Goal: Task Accomplishment & Management: Complete application form

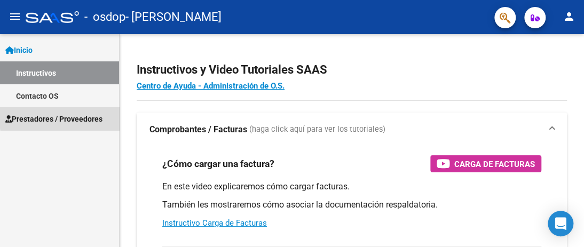
click at [84, 116] on span "Prestadores / Proveedores" at bounding box center [53, 119] width 97 height 12
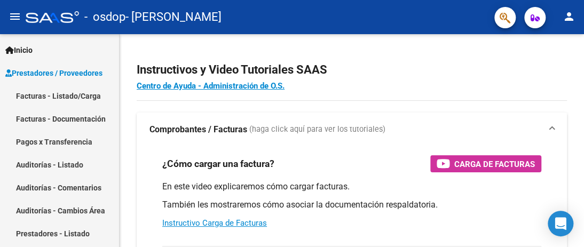
click at [84, 119] on link "Facturas - Documentación" at bounding box center [59, 118] width 119 height 23
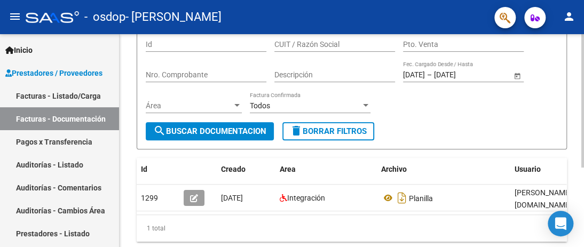
scroll to position [73, 0]
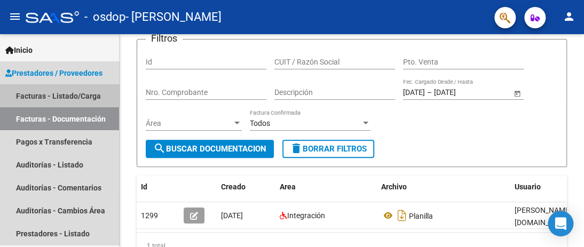
click at [90, 97] on link "Facturas - Listado/Carga" at bounding box center [59, 95] width 119 height 23
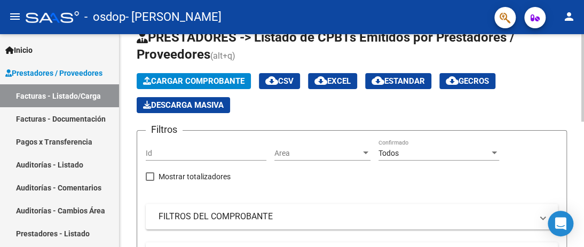
scroll to position [19, 0]
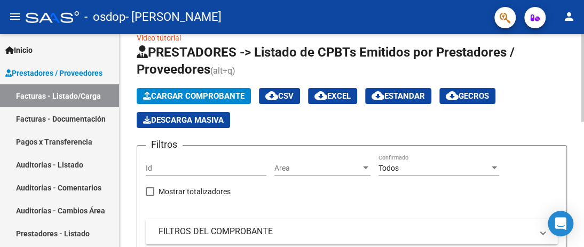
click at [206, 98] on span "Cargar Comprobante" at bounding box center [193, 96] width 101 height 10
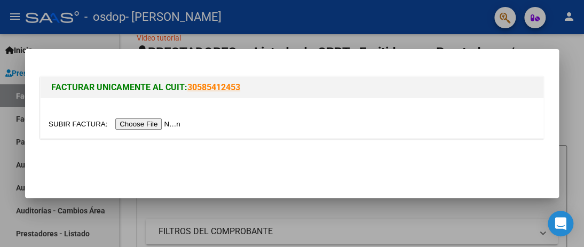
click at [154, 128] on input "file" at bounding box center [116, 124] width 135 height 11
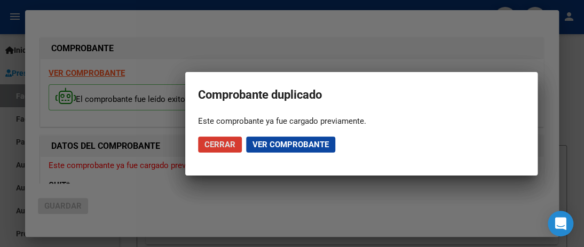
click at [225, 145] on span "Cerrar" at bounding box center [220, 145] width 31 height 10
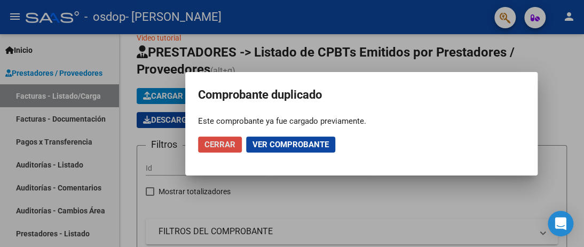
click at [227, 145] on span "Cerrar" at bounding box center [220, 145] width 31 height 10
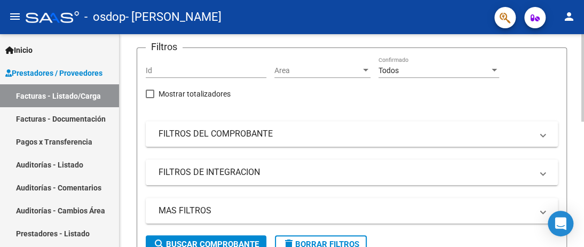
scroll to position [126, 0]
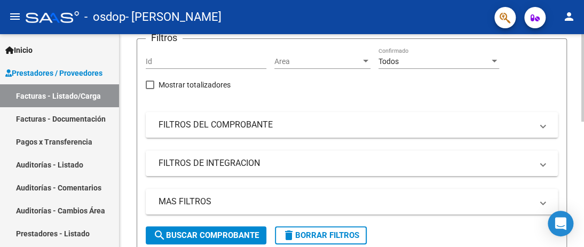
click at [229, 124] on mat-panel-title "FILTROS DEL COMPROBANTE" at bounding box center [346, 125] width 374 height 12
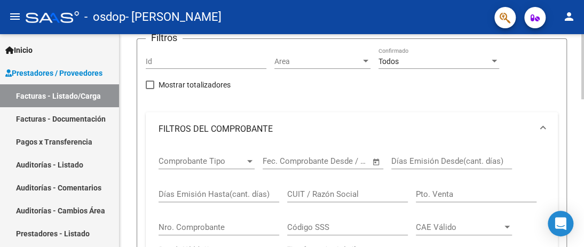
click at [226, 166] on div "Comprobante Tipo Comprobante Tipo" at bounding box center [207, 157] width 96 height 23
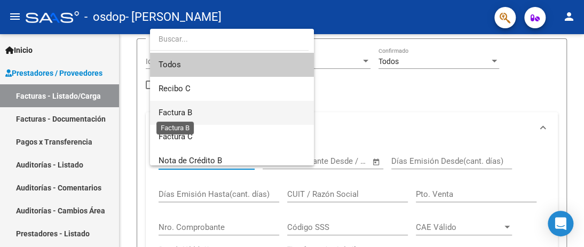
click at [182, 113] on span "Factura B" at bounding box center [176, 113] width 34 height 10
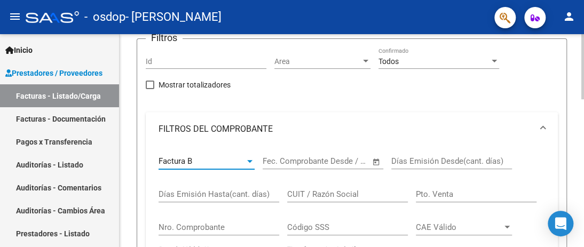
click at [316, 198] on input "CUIT / Razón Social" at bounding box center [347, 195] width 121 height 10
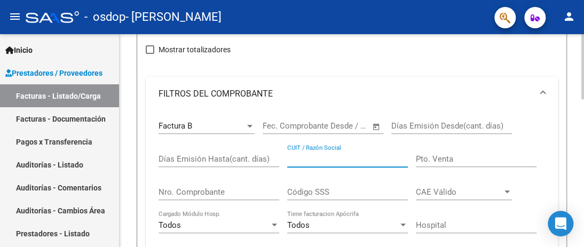
scroll to position [179, 0]
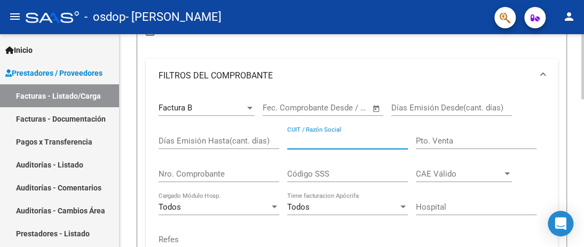
click at [226, 175] on input "Nro. Comprobante" at bounding box center [219, 174] width 121 height 10
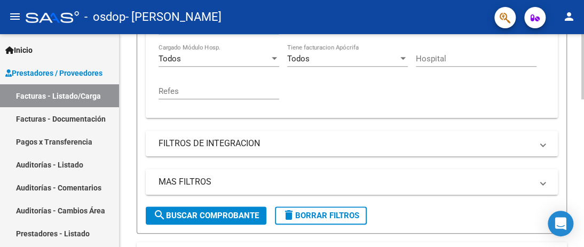
scroll to position [340, 0]
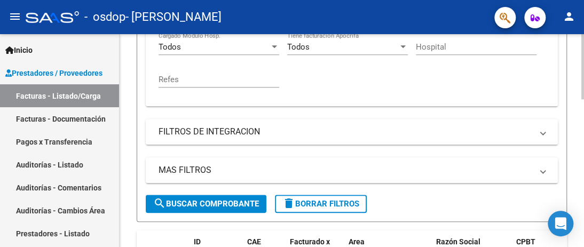
click at [203, 199] on span "search Buscar Comprobante" at bounding box center [206, 204] width 106 height 10
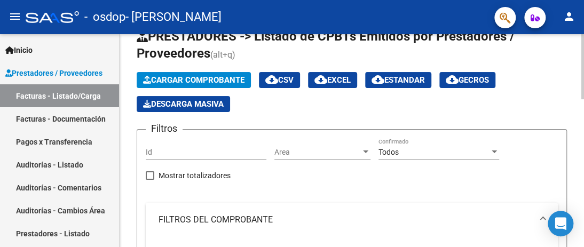
scroll to position [19, 0]
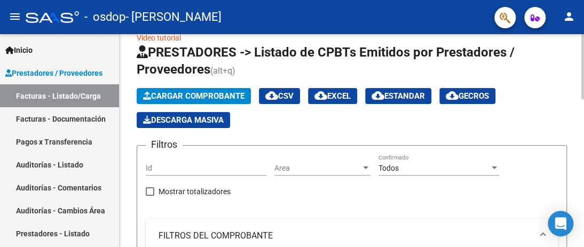
click at [460, 164] on div "Todos" at bounding box center [434, 168] width 111 height 9
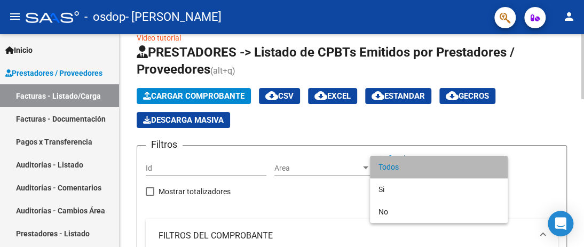
click at [460, 164] on span "Todos" at bounding box center [439, 167] width 121 height 22
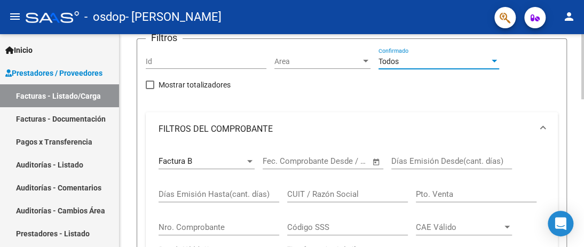
scroll to position [126, 0]
click at [319, 192] on input "CUIT / Razón Social" at bounding box center [347, 195] width 121 height 10
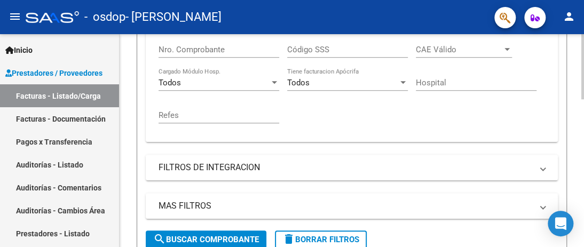
scroll to position [340, 0]
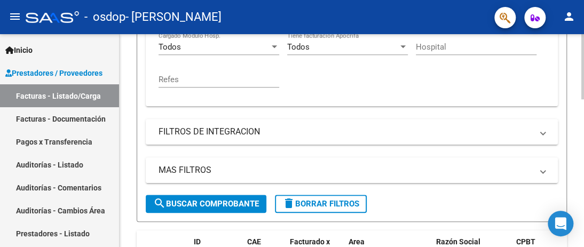
type input "27274156967"
click at [211, 195] on button "search Buscar Comprobante" at bounding box center [206, 204] width 121 height 18
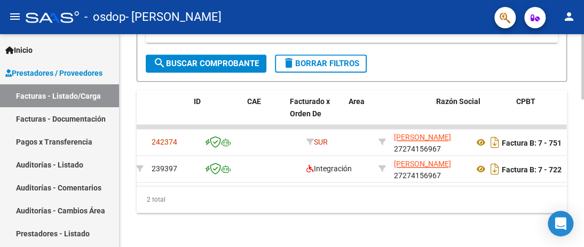
scroll to position [0, 0]
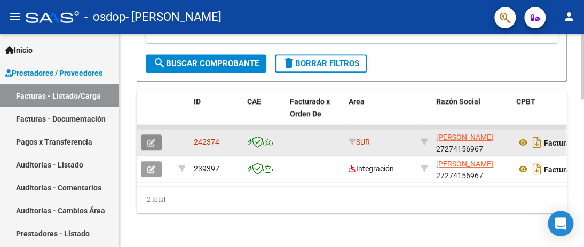
click at [156, 139] on button "button" at bounding box center [151, 143] width 21 height 16
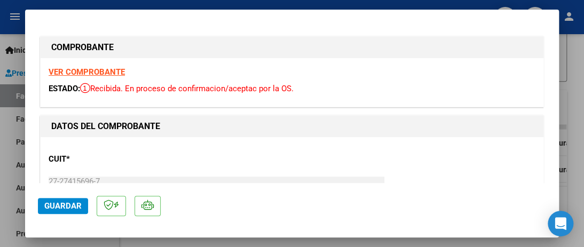
click at [90, 72] on strong "VER COMPROBANTE" at bounding box center [87, 72] width 76 height 10
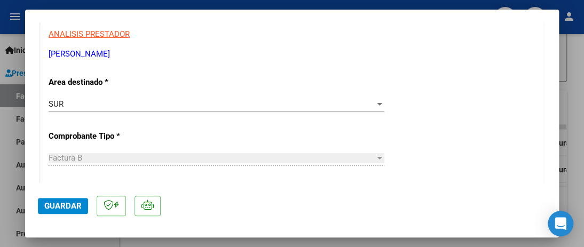
scroll to position [214, 0]
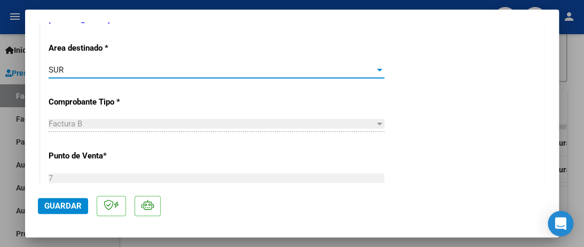
click at [245, 71] on div "SUR" at bounding box center [212, 70] width 326 height 10
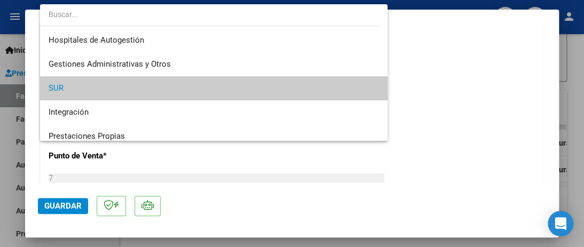
scroll to position [18, 0]
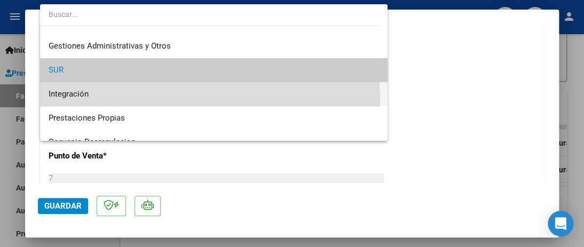
click at [195, 101] on span "Integración" at bounding box center [214, 94] width 331 height 24
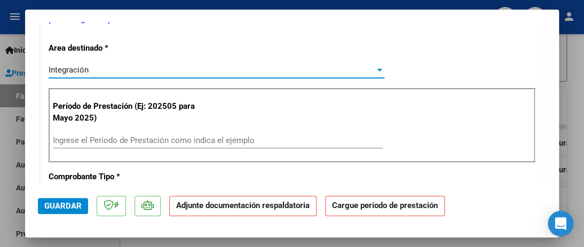
click at [106, 140] on input "Ingrese el Período de Prestación como indica el ejemplo" at bounding box center [218, 141] width 330 height 10
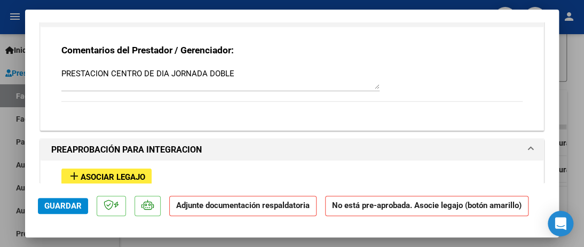
scroll to position [961, 0]
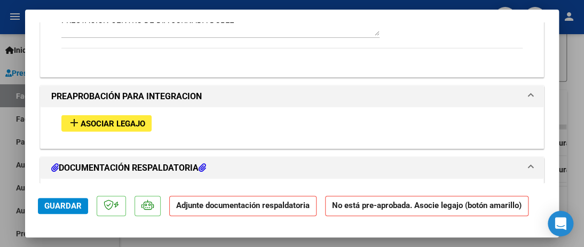
type input "202508"
click at [120, 121] on span "Asociar Legajo" at bounding box center [113, 124] width 65 height 10
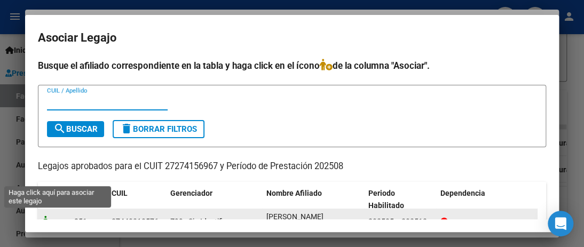
click at [47, 216] on icon at bounding box center [48, 222] width 13 height 12
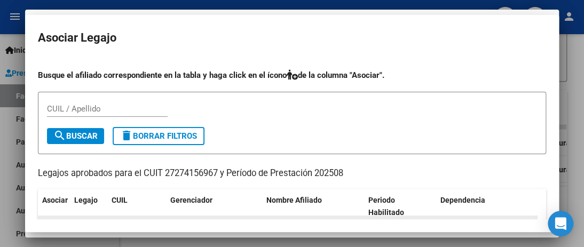
scroll to position [989, 0]
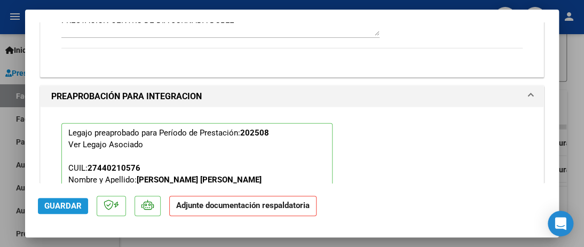
click at [67, 207] on span "Guardar" at bounding box center [62, 206] width 37 height 10
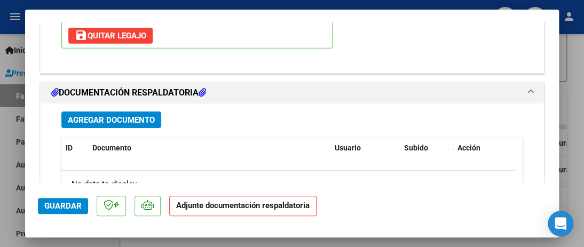
scroll to position [1256, 0]
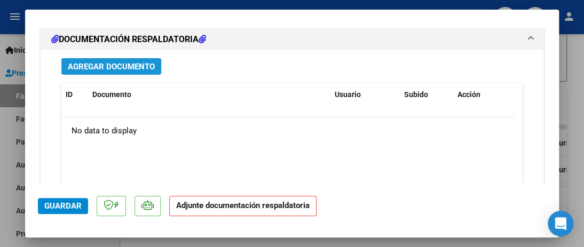
click at [144, 67] on span "Agregar Documento" at bounding box center [111, 67] width 87 height 10
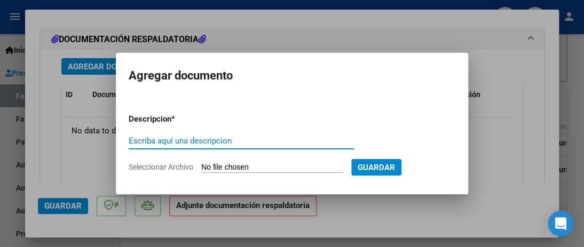
click at [200, 143] on input "Escriba aquí una descripcion" at bounding box center [241, 141] width 225 height 10
type input "asistencia"
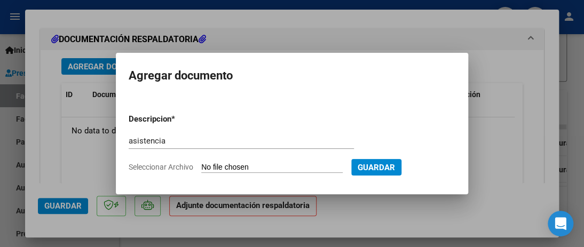
click at [289, 167] on input "Seleccionar Archivo" at bounding box center [272, 168] width 142 height 10
type input "C:\fakepath\Asistencia.pdf"
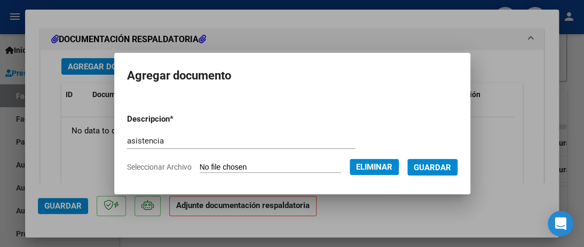
click at [127, 143] on input "asistencia" at bounding box center [241, 141] width 228 height 10
type input "Asistencia"
click at [446, 166] on span "Guardar" at bounding box center [432, 168] width 37 height 10
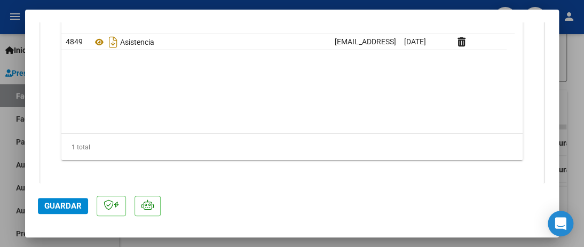
scroll to position [1348, 0]
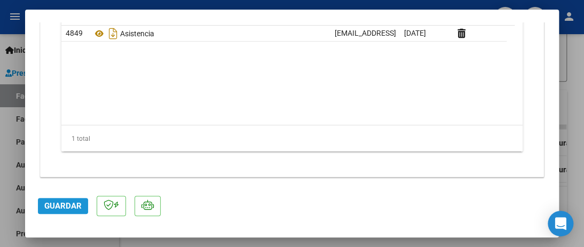
click at [66, 206] on span "Guardar" at bounding box center [62, 206] width 37 height 10
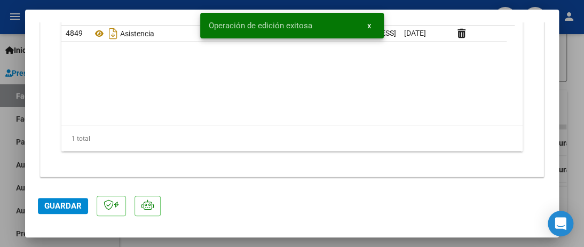
click at [370, 29] on span "[EMAIL_ADDRESS][DOMAIN_NAME] - [PERSON_NAME]" at bounding box center [425, 33] width 181 height 9
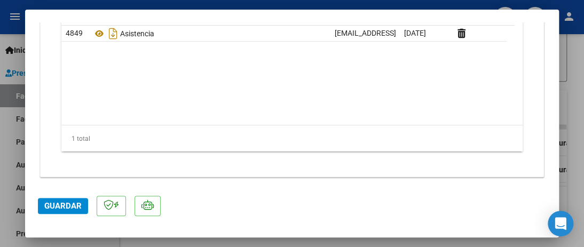
click at [513, 101] on datatable-body "4849 Asistencia [EMAIL_ADDRESS][DOMAIN_NAME] - [PERSON_NAME] [DATE]" at bounding box center [287, 75] width 453 height 99
click at [570, 71] on div at bounding box center [292, 123] width 584 height 247
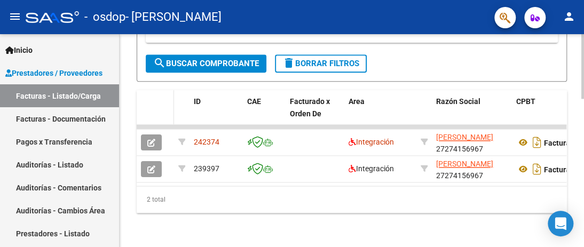
scroll to position [481, 0]
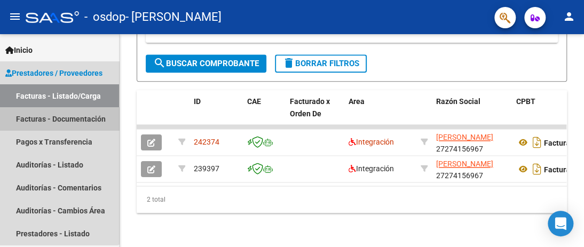
click at [48, 121] on link "Facturas - Documentación" at bounding box center [59, 118] width 119 height 23
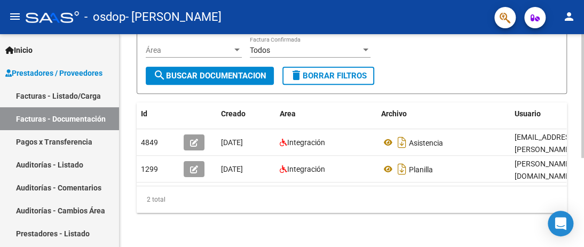
drag, startPoint x: 160, startPoint y: 135, endPoint x: 136, endPoint y: 134, distance: 24.6
click at [136, 134] on div "PRESTADORES -> Comprobantes - Documentación Respaldatoria cloud_download Export…" at bounding box center [352, 67] width 465 height 359
copy datatable-body-row "4849"
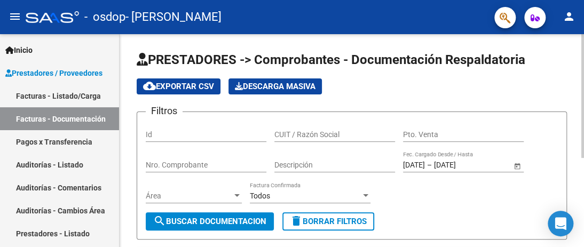
drag, startPoint x: 506, startPoint y: 1, endPoint x: 575, endPoint y: 75, distance: 101.3
click at [575, 75] on div "PRESTADORES -> Comprobantes - Documentación Respaldatoria cloud_download Export…" at bounding box center [352, 213] width 465 height 359
click at [71, 93] on link "Facturas - Listado/Carga" at bounding box center [59, 95] width 119 height 23
